Goal: Use online tool/utility: Utilize a website feature to perform a specific function

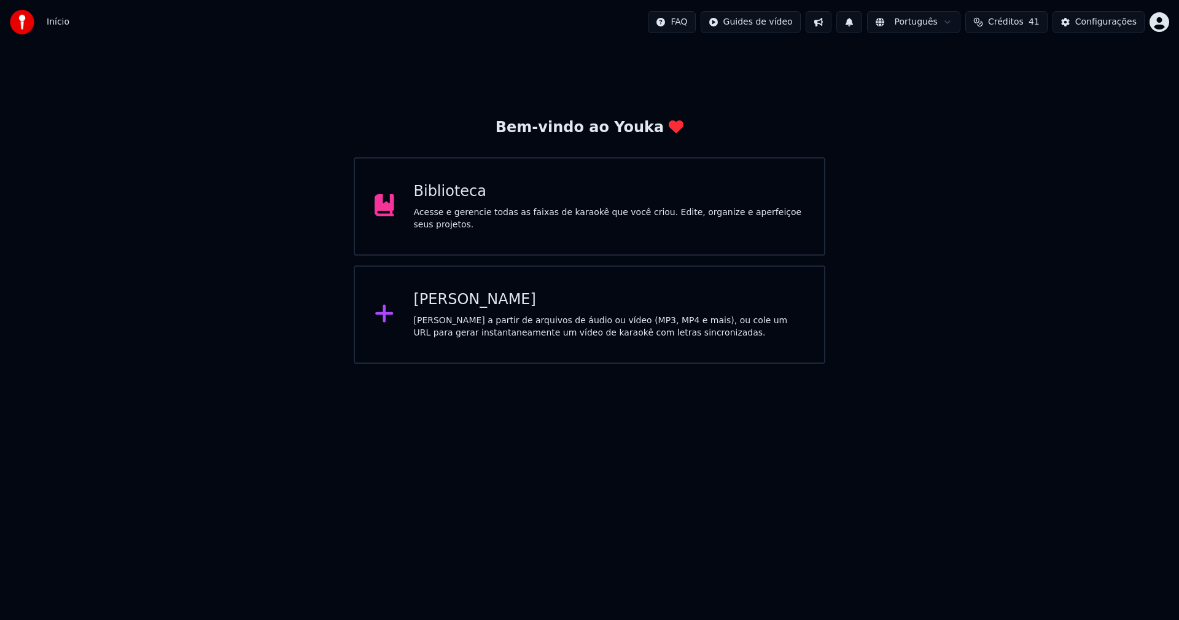
click at [441, 210] on div "Biblioteca Acesse e gerencie todas as faixas de karaokê que você criou. Edite, …" at bounding box center [609, 206] width 391 height 49
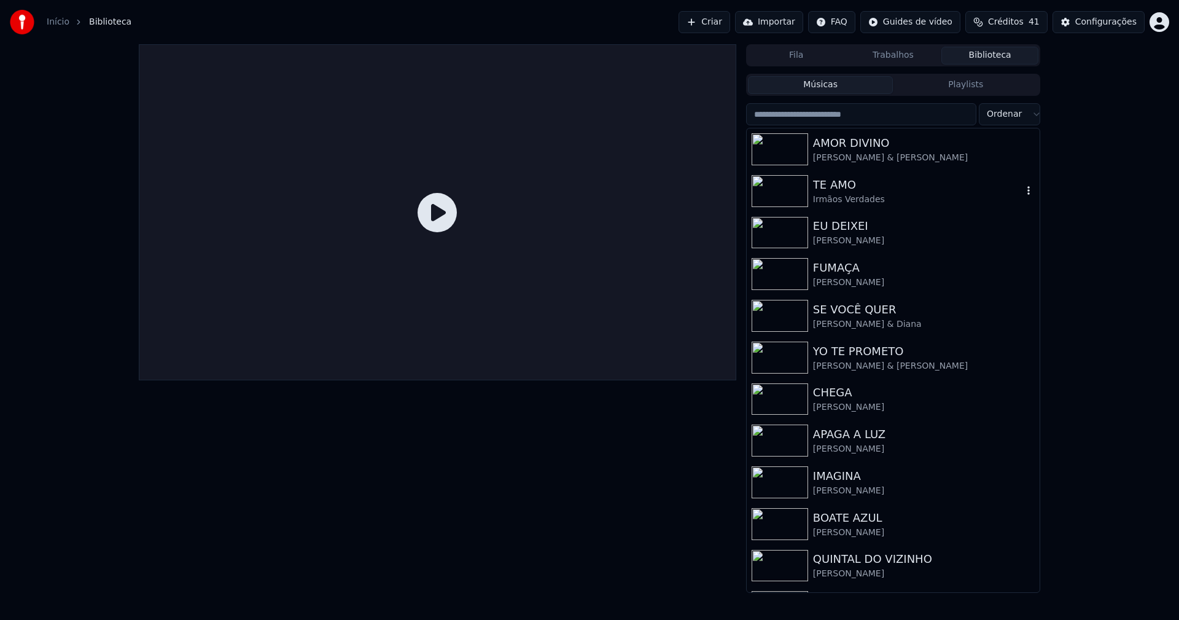
click at [833, 181] on div "TE AMO" at bounding box center [917, 184] width 209 height 17
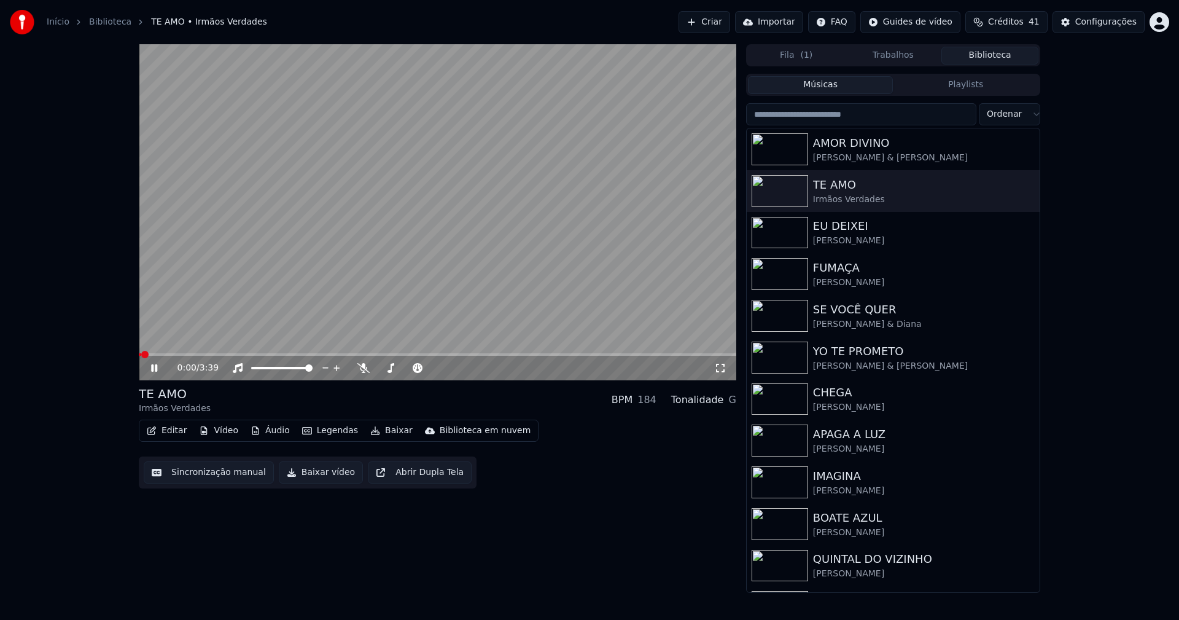
click at [152, 366] on icon at bounding box center [154, 367] width 6 height 7
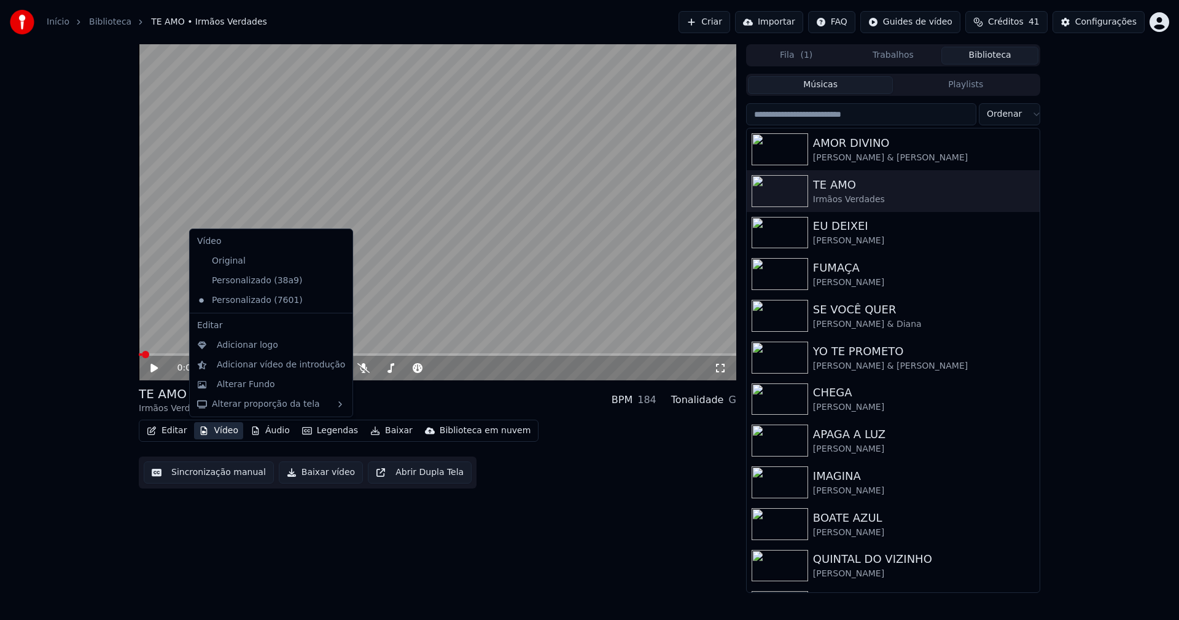
click at [225, 430] on button "Vídeo" at bounding box center [218, 430] width 49 height 17
click at [231, 390] on div "Alterar Fundo" at bounding box center [246, 384] width 58 height 12
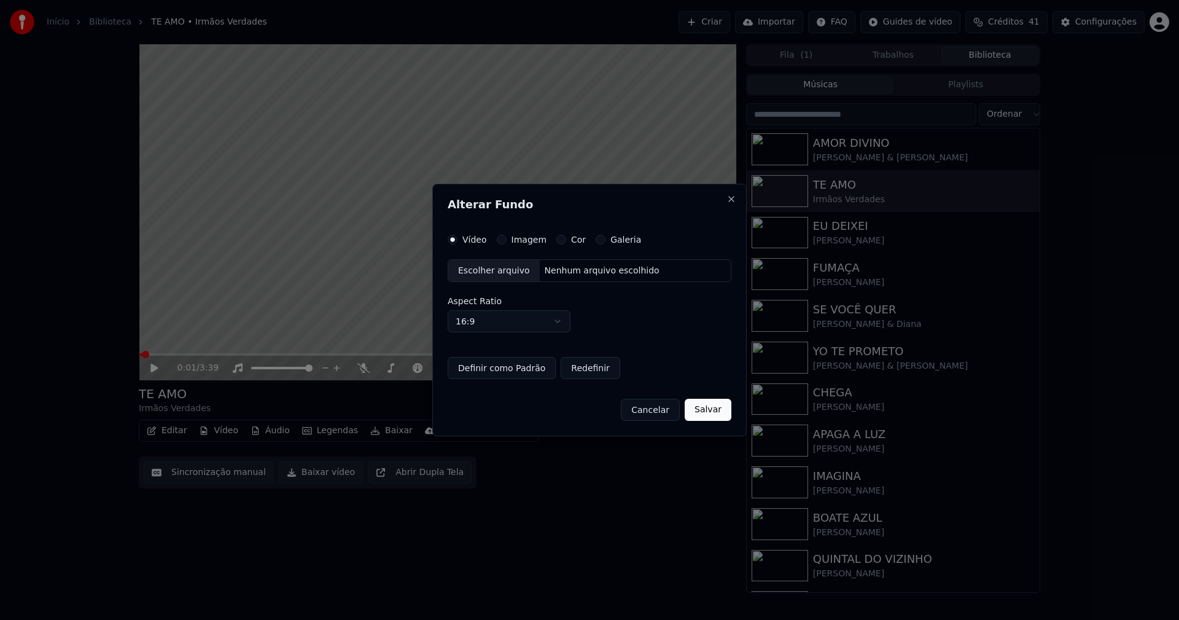
click at [501, 241] on button "Imagem" at bounding box center [502, 240] width 10 height 10
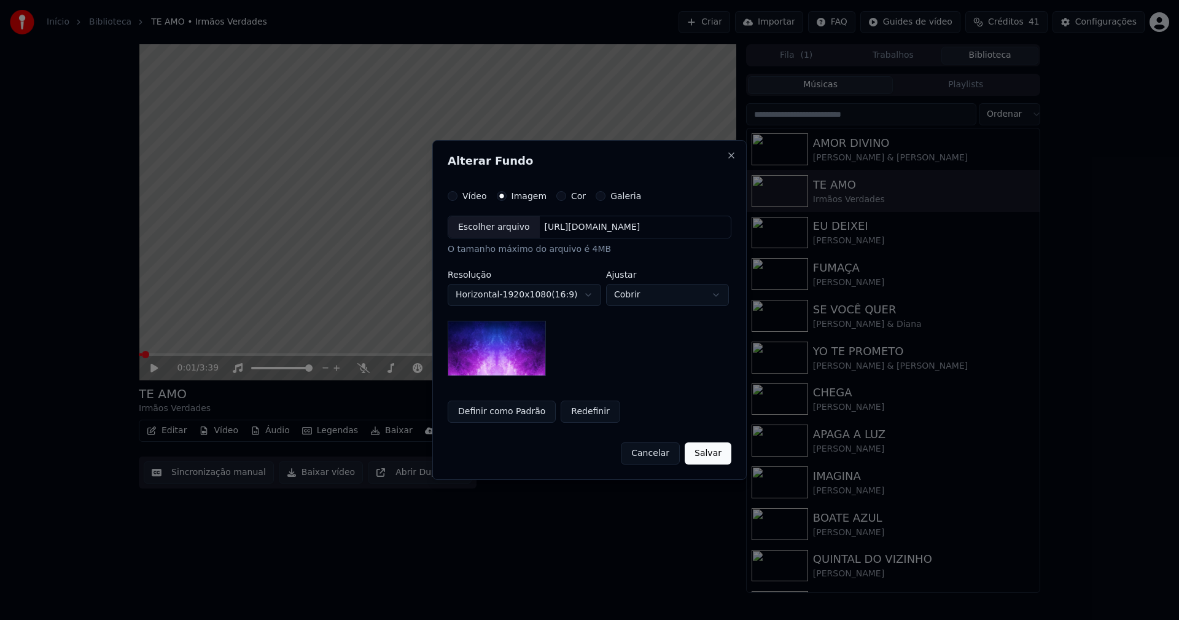
click at [488, 230] on div "Escolher arquivo" at bounding box center [493, 227] width 91 height 22
click at [705, 456] on button "Salvar" at bounding box center [708, 453] width 47 height 22
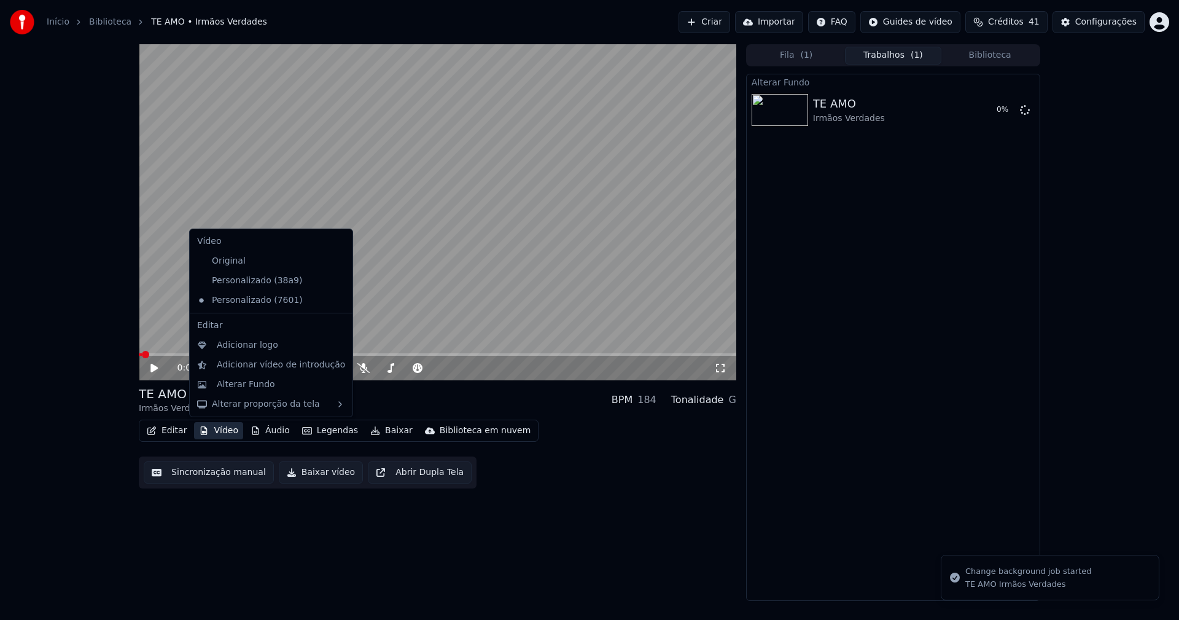
click at [225, 429] on button "Vídeo" at bounding box center [218, 430] width 49 height 17
click at [246, 391] on div "Alterar Fundo" at bounding box center [271, 385] width 158 height 20
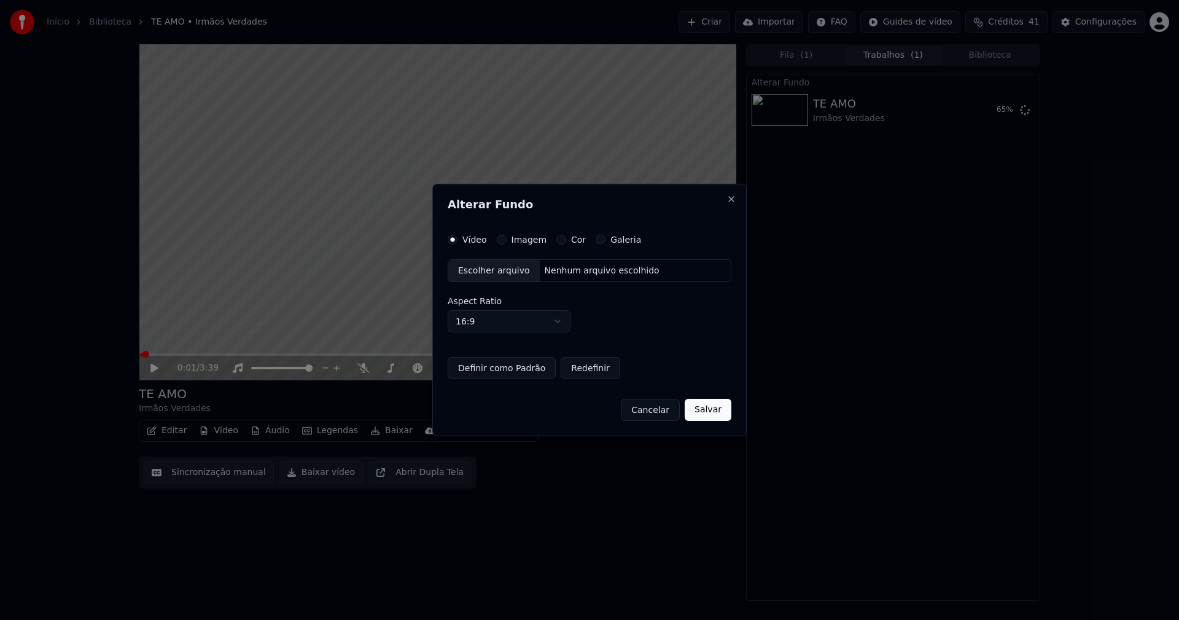
click at [501, 243] on button "Imagem" at bounding box center [502, 240] width 10 height 10
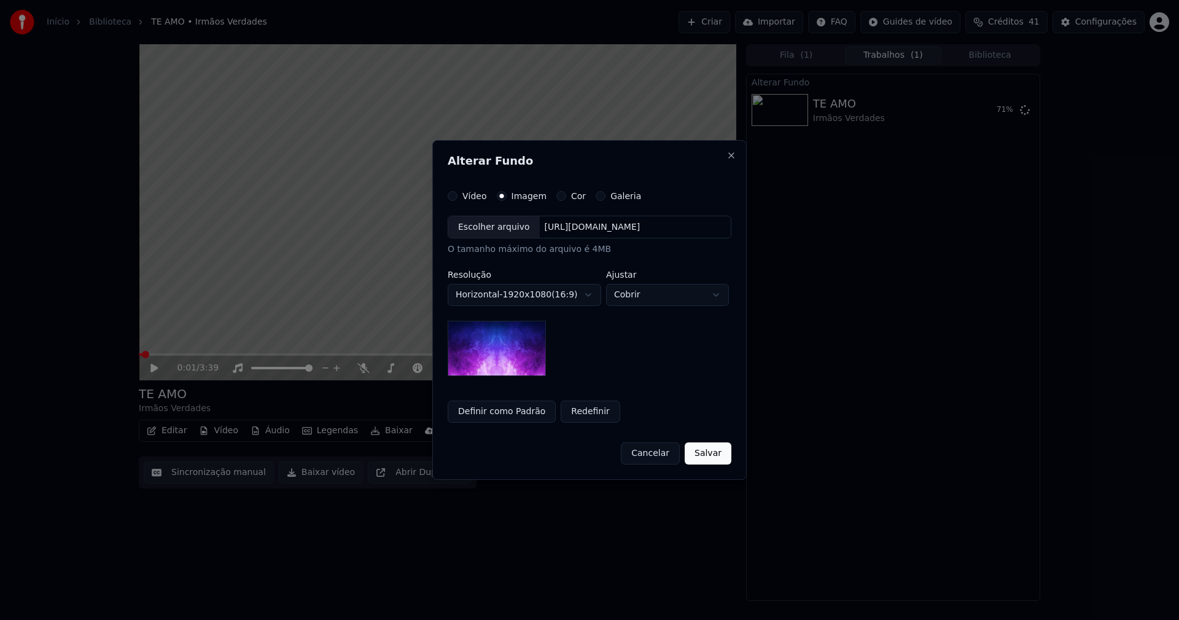
click at [494, 235] on div "Escolher arquivo" at bounding box center [493, 227] width 91 height 22
click at [584, 406] on button "Redefinir" at bounding box center [591, 411] width 60 height 22
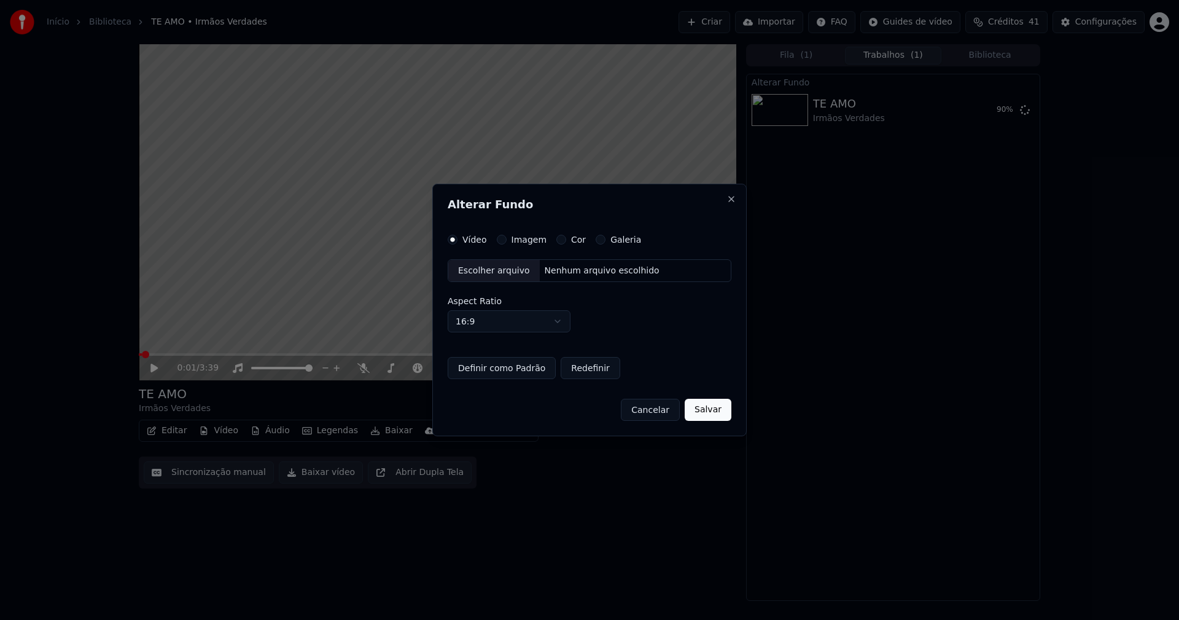
click at [718, 413] on button "Salvar" at bounding box center [708, 409] width 47 height 22
click at [500, 243] on button "Imagem" at bounding box center [502, 240] width 10 height 10
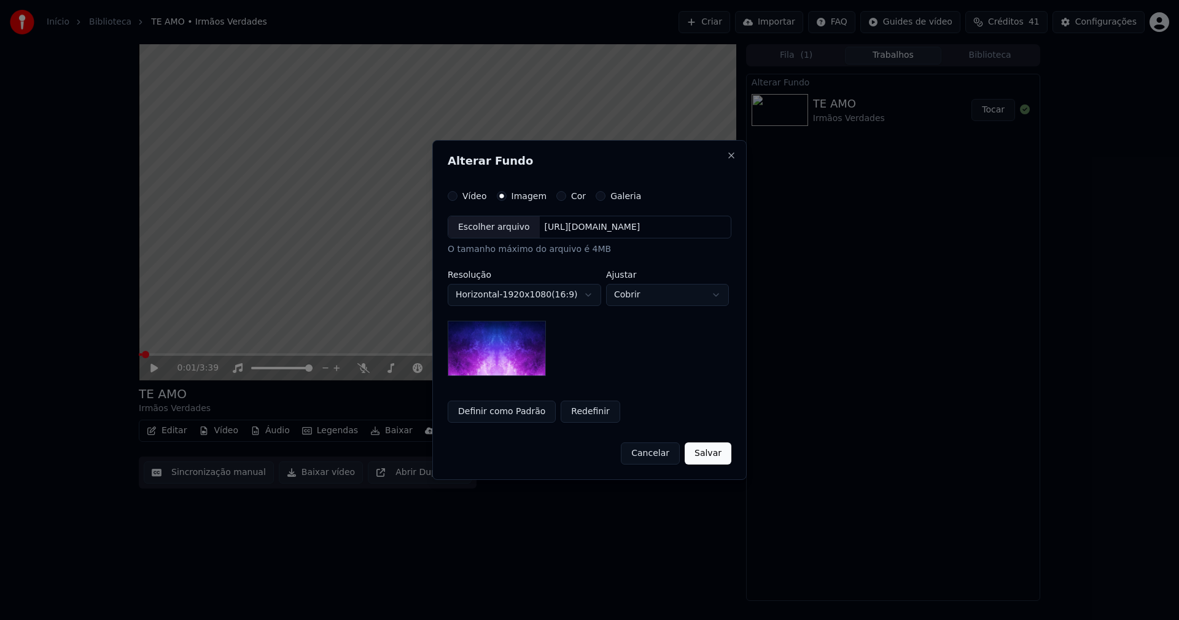
click at [488, 231] on div "Escolher arquivo" at bounding box center [493, 227] width 91 height 22
click at [699, 299] on body "**********" at bounding box center [589, 310] width 1179 height 620
click at [653, 300] on body "**********" at bounding box center [589, 310] width 1179 height 620
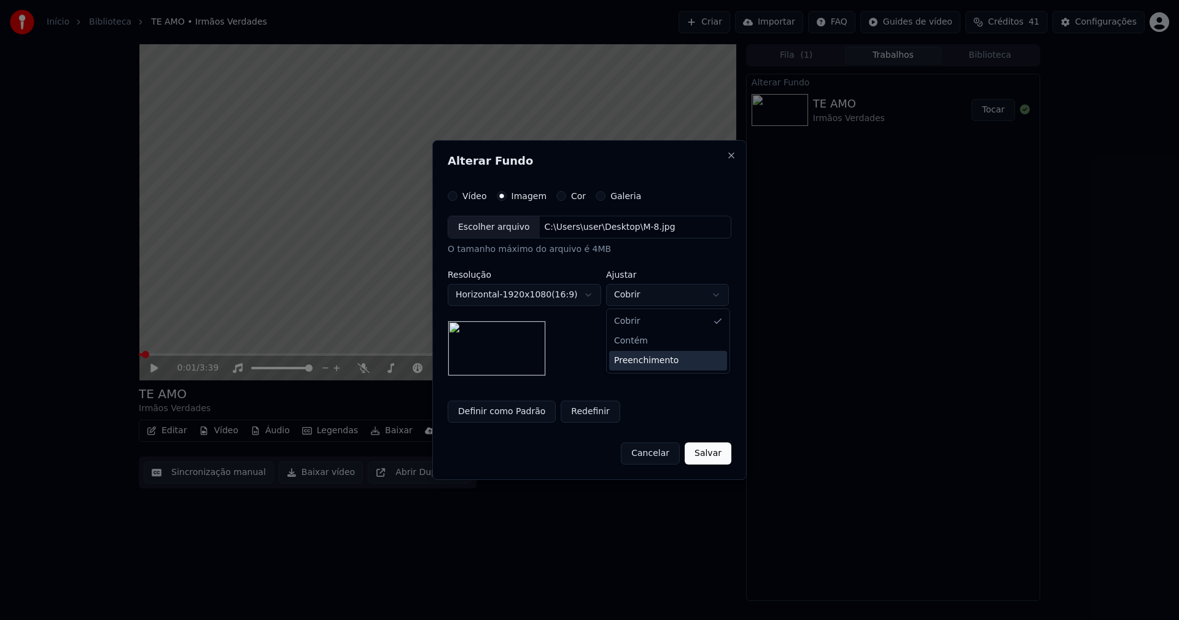
select select "****"
click at [586, 413] on button "Redefinir" at bounding box center [591, 411] width 60 height 22
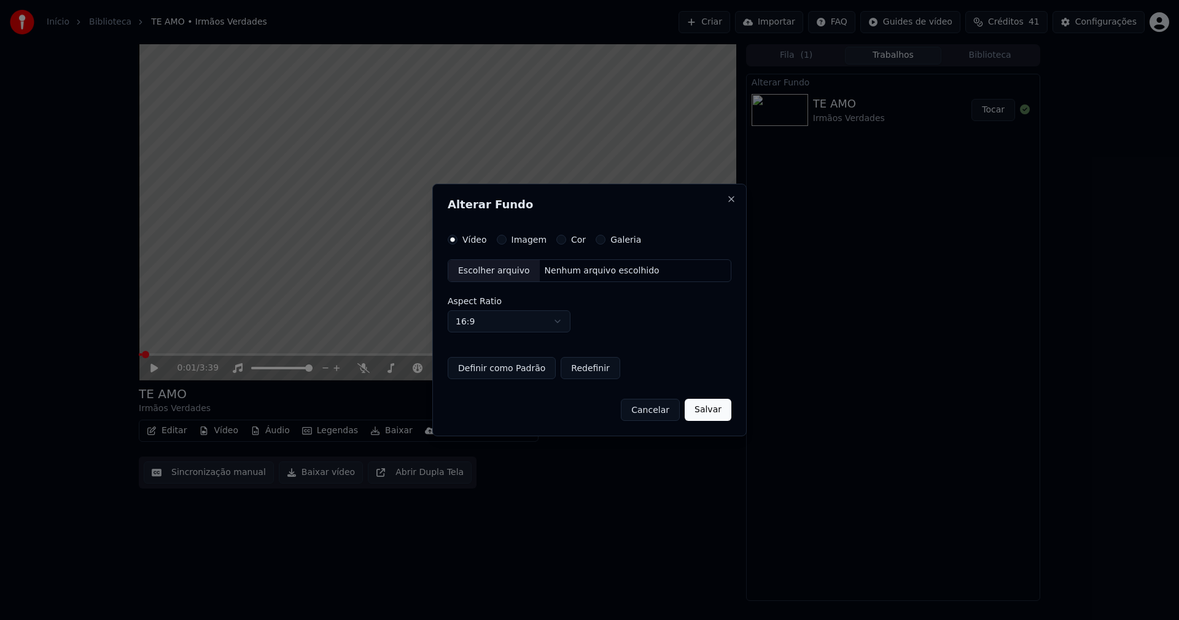
click at [500, 240] on button "Imagem" at bounding box center [502, 240] width 10 height 10
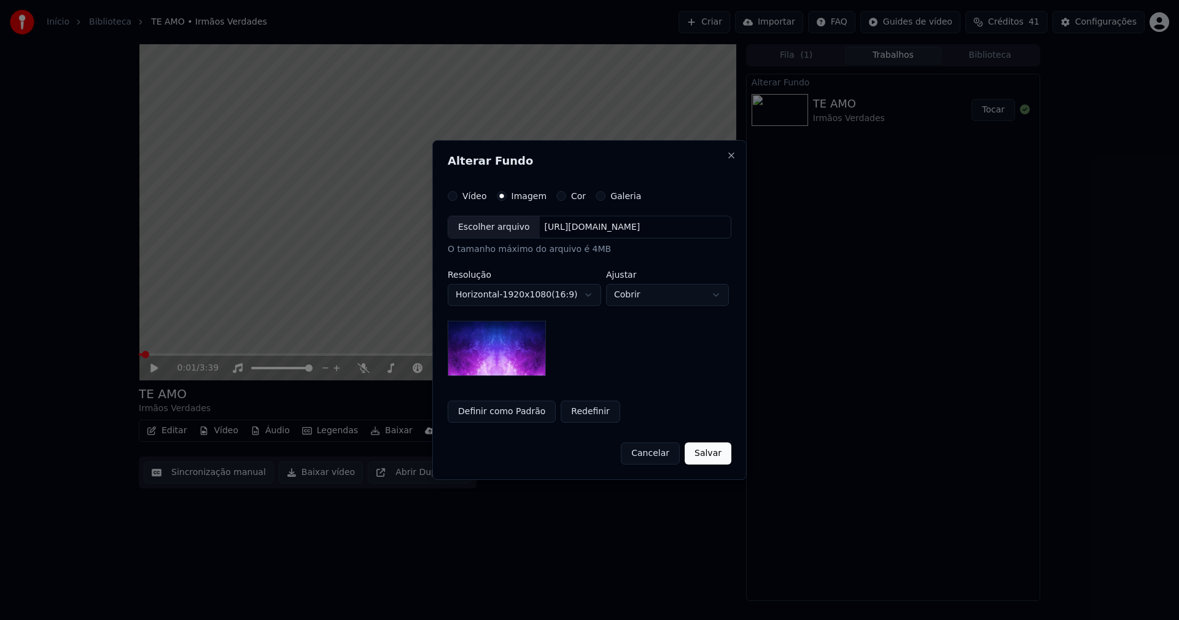
click at [498, 233] on div "Escolher arquivo" at bounding box center [493, 227] width 91 height 22
click at [657, 297] on body "**********" at bounding box center [589, 310] width 1179 height 620
select select "****"
click at [485, 417] on button "Definir como Padrão" at bounding box center [502, 411] width 108 height 22
click at [713, 457] on button "Salvar" at bounding box center [708, 453] width 47 height 22
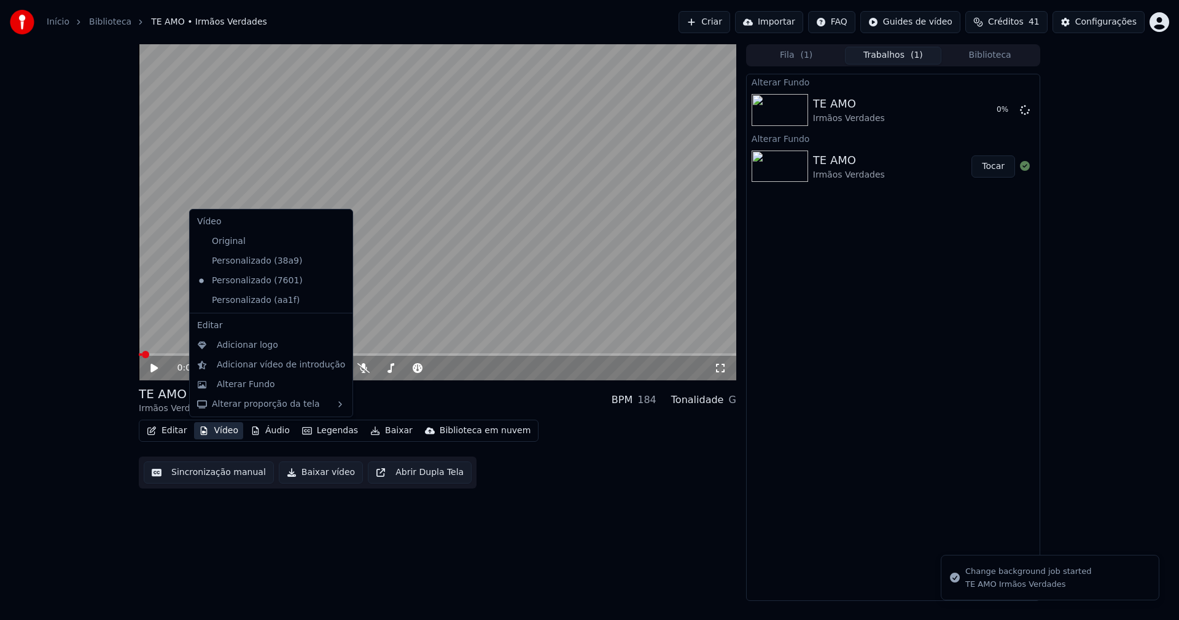
click at [227, 426] on button "Vídeo" at bounding box center [218, 430] width 49 height 17
click at [230, 301] on div "Personalizado (aa1f)" at bounding box center [261, 300] width 139 height 20
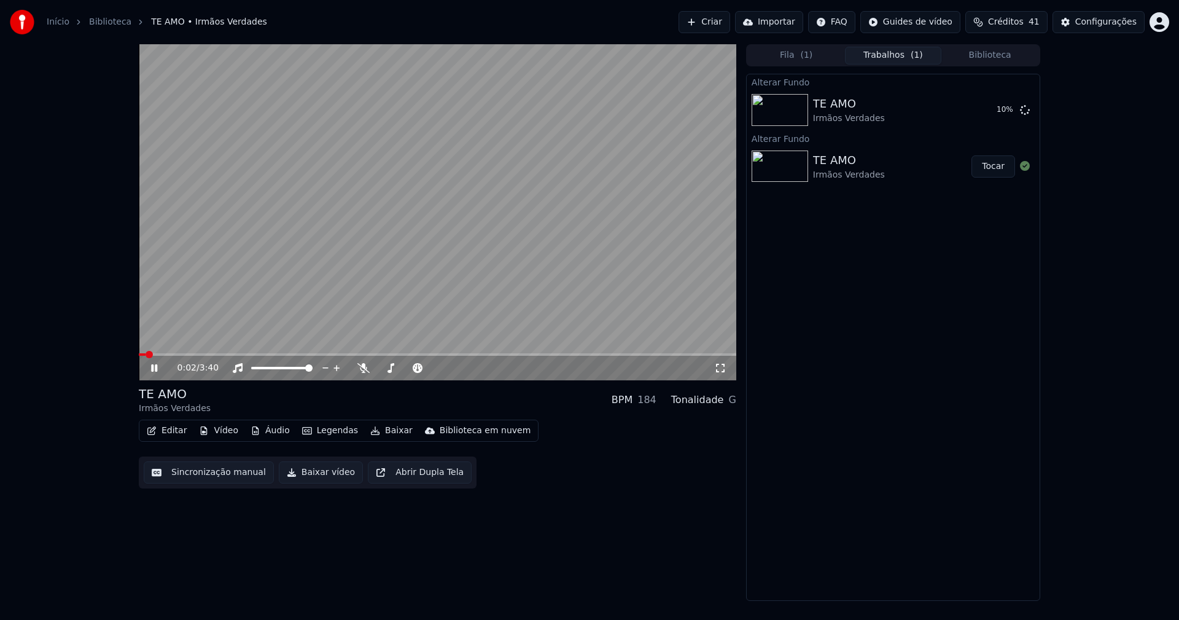
click at [717, 369] on icon at bounding box center [720, 368] width 12 height 10
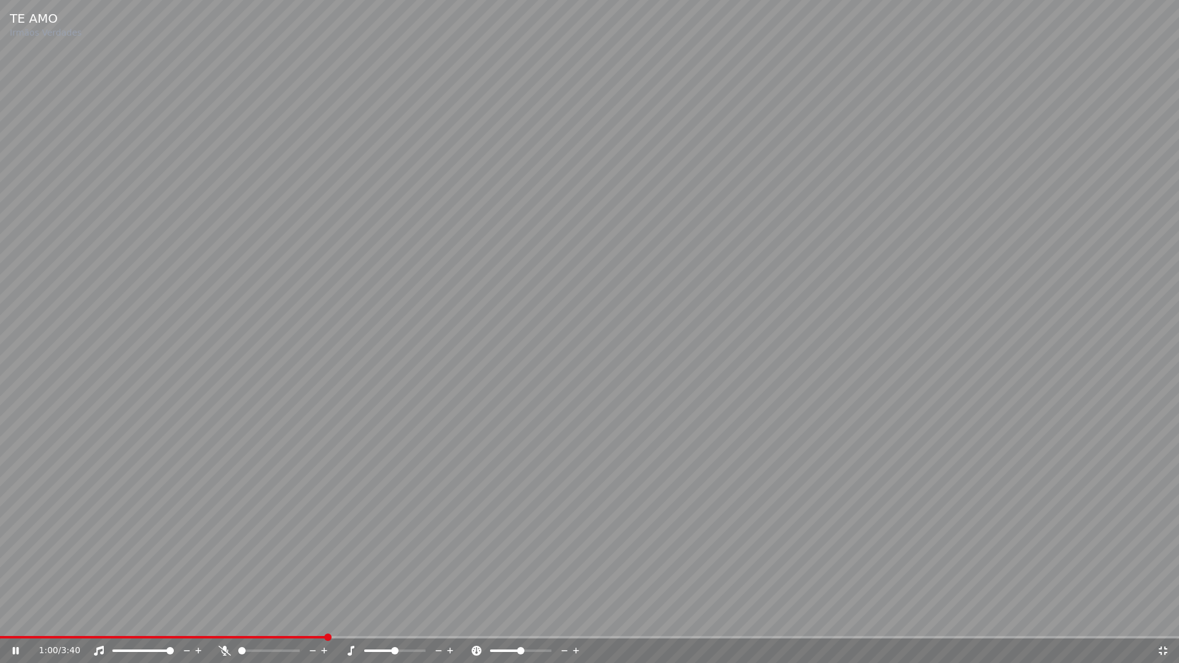
click at [1165, 619] on icon at bounding box center [1163, 651] width 9 height 9
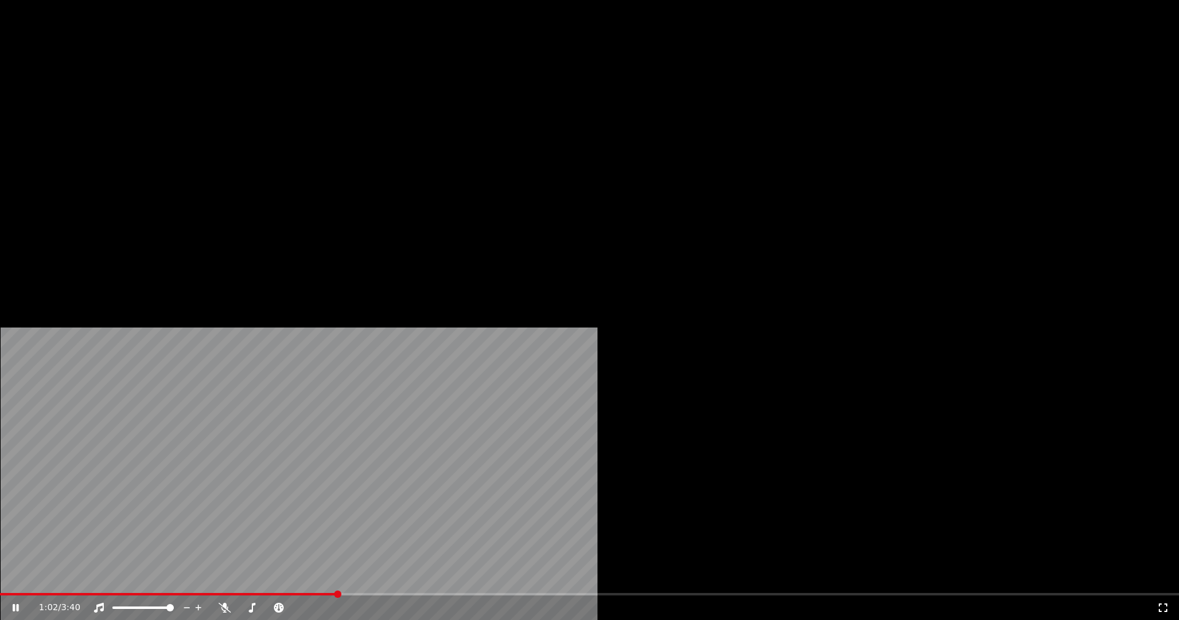
click at [225, 103] on button "Vídeo" at bounding box center [218, 94] width 49 height 17
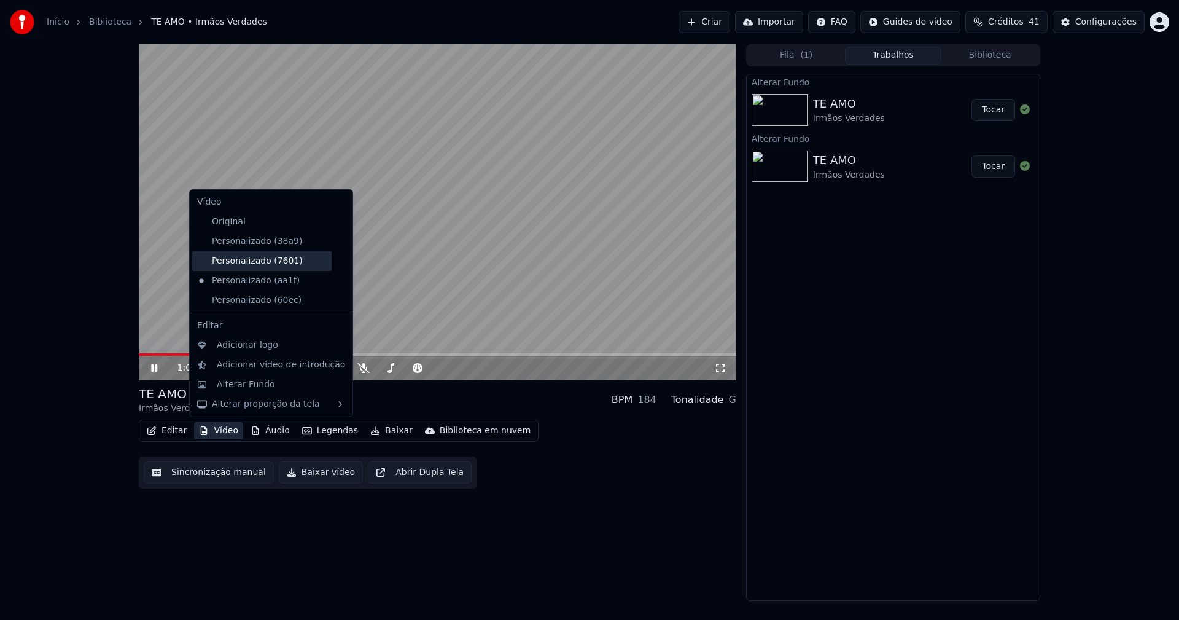
click at [260, 265] on div "Personalizado (7601)" at bounding box center [261, 261] width 139 height 20
